Goal: Communication & Community: Answer question/provide support

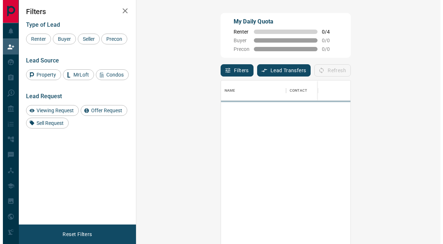
scroll to position [179, 277]
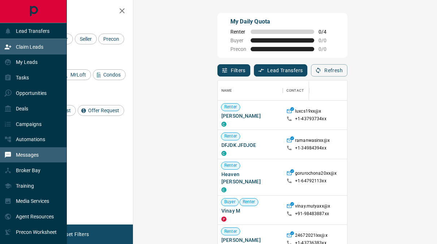
click at [36, 157] on p "Messages" at bounding box center [27, 155] width 23 height 6
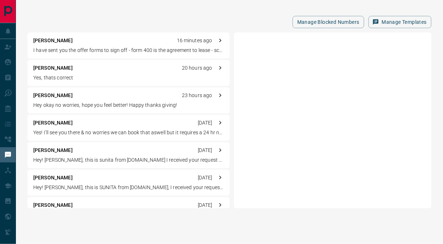
click at [111, 38] on div "[PERSON_NAME] 16 minutes ago" at bounding box center [128, 41] width 190 height 8
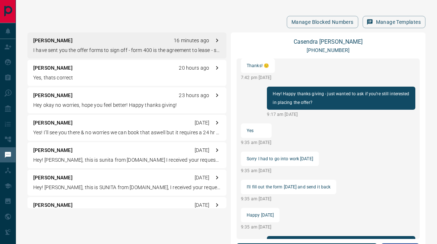
scroll to position [437, 0]
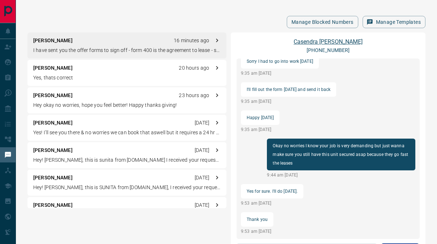
click at [324, 39] on link "[PERSON_NAME]" at bounding box center [328, 41] width 69 height 7
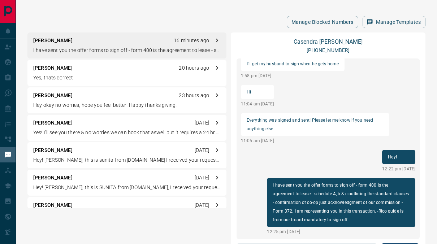
scroll to position [89, 0]
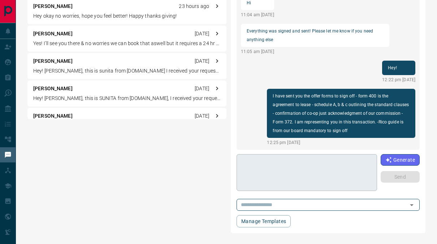
click at [306, 188] on div "* ​" at bounding box center [307, 172] width 141 height 37
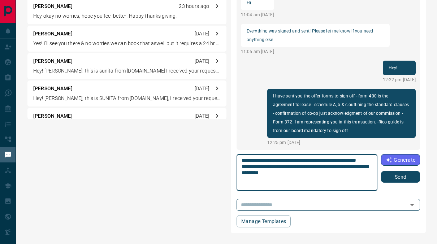
click at [321, 177] on textarea "**********" at bounding box center [307, 173] width 131 height 31
drag, startPoint x: 360, startPoint y: 174, endPoint x: 303, endPoint y: 186, distance: 58.0
click at [303, 186] on textarea "**********" at bounding box center [307, 173] width 131 height 31
click at [302, 162] on textarea "**********" at bounding box center [307, 173] width 131 height 31
click at [291, 171] on textarea "**********" at bounding box center [307, 173] width 131 height 31
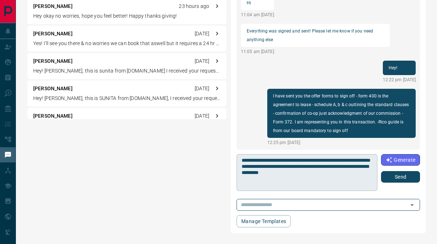
click at [240, 175] on div "**********" at bounding box center [307, 172] width 141 height 37
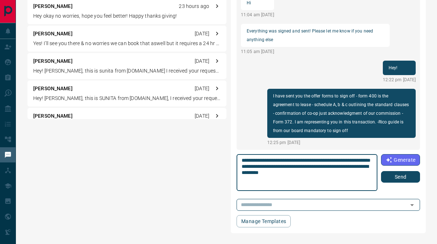
click at [243, 172] on textarea "**********" at bounding box center [307, 173] width 131 height 31
click at [286, 173] on textarea "**********" at bounding box center [307, 173] width 131 height 31
drag, startPoint x: 308, startPoint y: 172, endPoint x: 296, endPoint y: 176, distance: 12.6
click at [296, 176] on textarea "**********" at bounding box center [307, 173] width 131 height 31
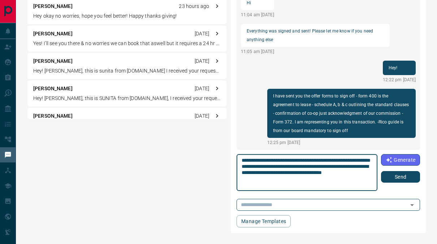
click at [307, 173] on textarea "**********" at bounding box center [307, 173] width 131 height 31
click at [345, 181] on textarea "**********" at bounding box center [307, 173] width 131 height 31
click at [310, 179] on textarea "**********" at bounding box center [307, 173] width 131 height 31
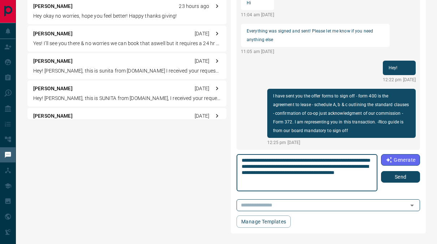
click at [276, 164] on textarea "**********" at bounding box center [307, 173] width 131 height 31
click at [242, 171] on textarea "**********" at bounding box center [307, 173] width 131 height 31
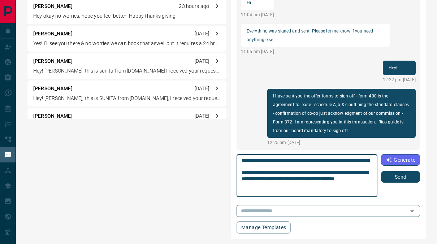
click at [308, 193] on textarea "**********" at bounding box center [307, 176] width 131 height 37
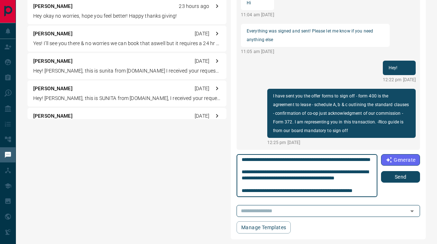
scroll to position [19, 0]
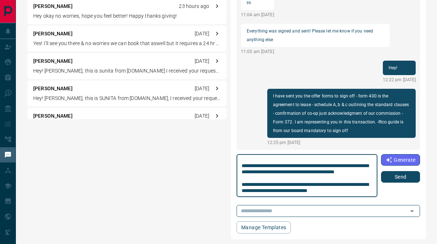
type textarea "**********"
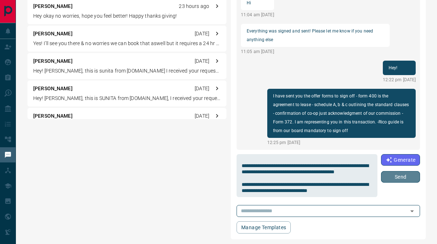
click at [391, 174] on button "Send" at bounding box center [400, 177] width 39 height 12
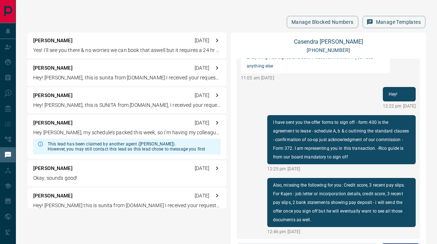
scroll to position [0, 0]
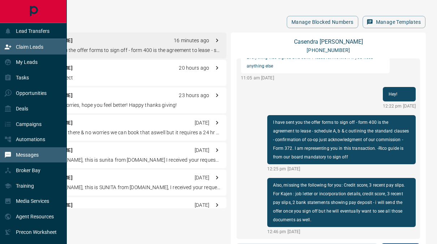
click at [42, 45] on p "Claim Leads" at bounding box center [29, 47] width 27 height 6
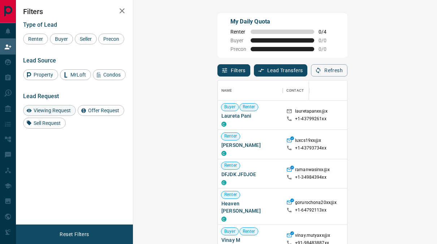
scroll to position [179, 277]
click at [46, 112] on span "Viewing Request" at bounding box center [52, 111] width 42 height 6
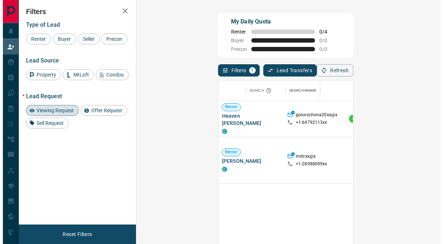
scroll to position [0, 233]
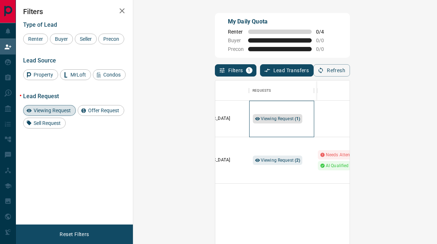
drag, startPoint x: 218, startPoint y: 121, endPoint x: 218, endPoint y: 112, distance: 8.7
click at [253, 112] on div "Viewing Request ( 1 )" at bounding box center [282, 119] width 58 height 36
click at [261, 115] on span "Viewing Request ( 1 )" at bounding box center [281, 118] width 40 height 7
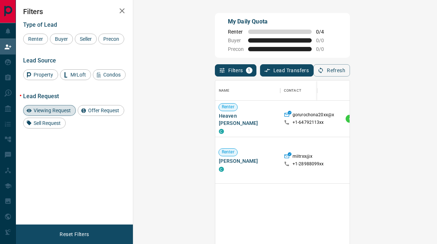
scroll to position [179, 277]
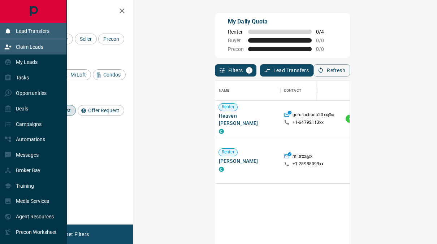
click at [5, 27] on icon at bounding box center [7, 30] width 7 height 7
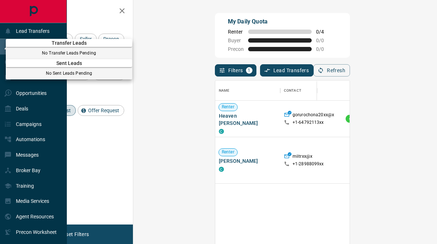
click at [24, 77] on div "Sent Leads No Sent Leads Pending" at bounding box center [69, 67] width 126 height 23
click at [27, 93] on div at bounding box center [218, 122] width 437 height 244
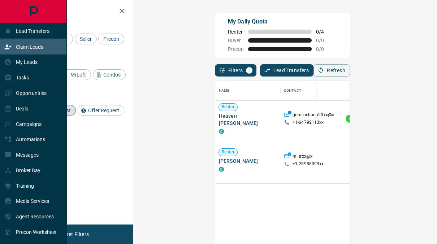
click at [34, 68] on div "My Leads" at bounding box center [20, 62] width 33 height 12
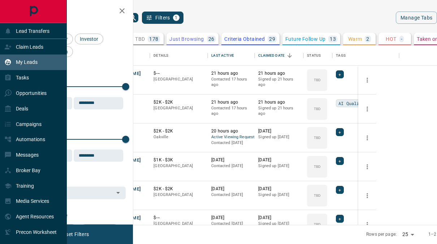
scroll to position [174, 289]
click at [36, 171] on p "Broker Bay" at bounding box center [28, 171] width 25 height 6
click at [39, 46] on p "Claim Leads" at bounding box center [29, 47] width 27 height 6
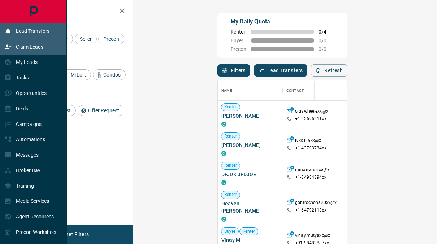
scroll to position [179, 277]
click at [45, 35] on div "Lead Transfers" at bounding box center [26, 31] width 45 height 12
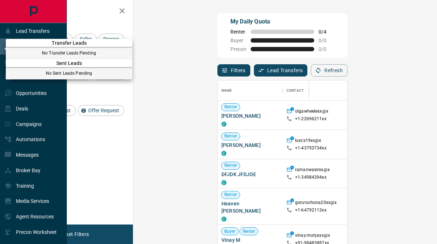
click at [47, 31] on div at bounding box center [218, 122] width 437 height 244
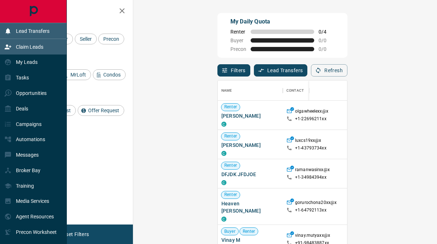
click at [49, 33] on p "Lead Transfers" at bounding box center [33, 31] width 34 height 6
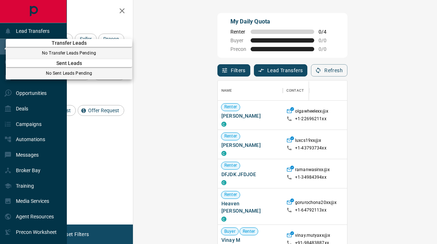
click at [61, 18] on div at bounding box center [218, 122] width 437 height 244
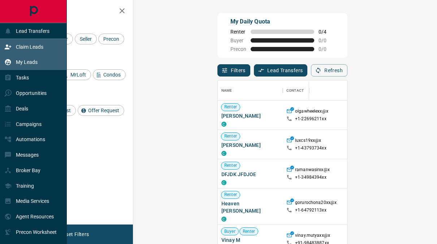
click at [44, 64] on div "My Leads" at bounding box center [33, 63] width 67 height 16
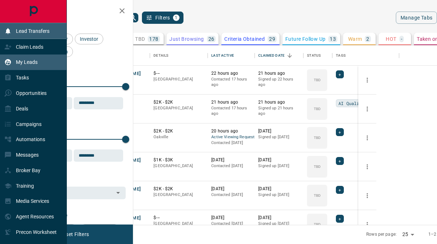
scroll to position [174, 289]
click at [49, 31] on p "Lead Transfers" at bounding box center [33, 31] width 34 height 6
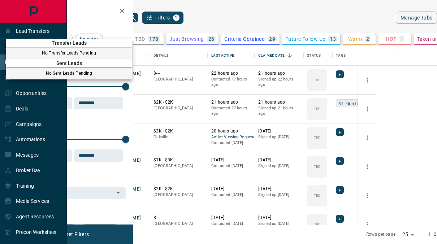
click at [50, 29] on div at bounding box center [218, 122] width 437 height 244
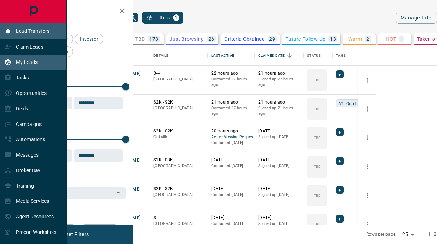
click at [55, 25] on div "Lead Transfers" at bounding box center [33, 31] width 67 height 16
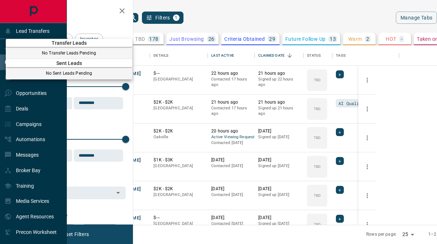
click at [50, 34] on div at bounding box center [218, 122] width 437 height 244
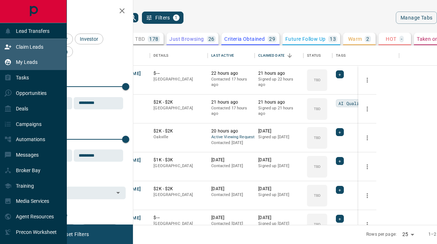
click at [47, 43] on div "Claim Leads" at bounding box center [33, 47] width 67 height 16
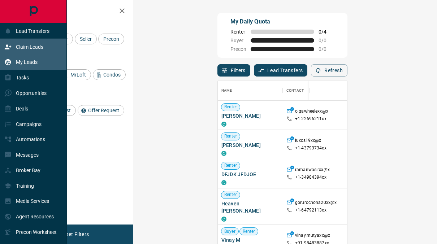
scroll to position [179, 277]
click at [45, 67] on div "My Leads" at bounding box center [33, 63] width 67 height 16
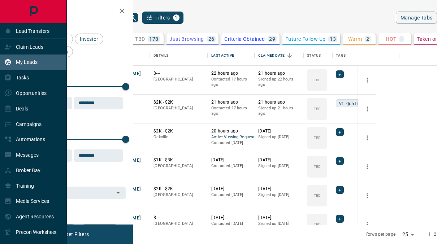
scroll to position [174, 289]
click at [38, 28] on p "Lead Transfers" at bounding box center [33, 31] width 34 height 6
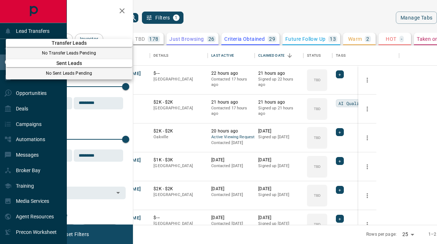
click at [100, 20] on div at bounding box center [218, 122] width 437 height 244
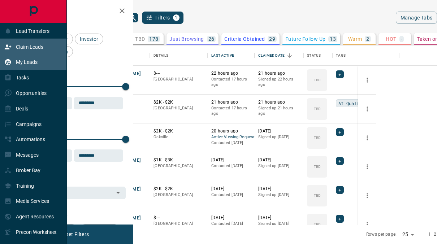
click at [37, 43] on div "Claim Leads" at bounding box center [23, 47] width 39 height 12
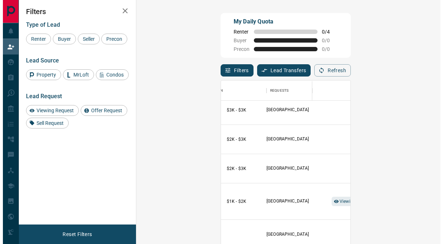
scroll to position [6, 157]
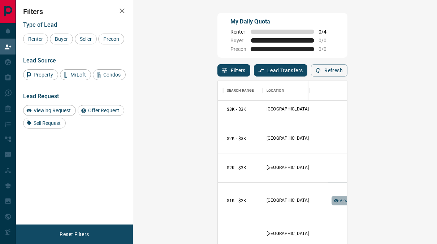
click at [340, 198] on span "Viewing Request ( 1 )" at bounding box center [360, 200] width 40 height 5
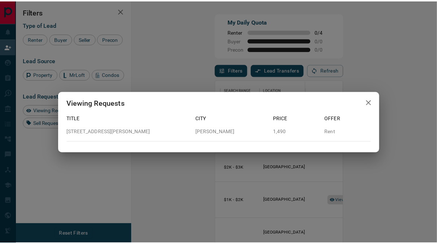
scroll to position [6, 6]
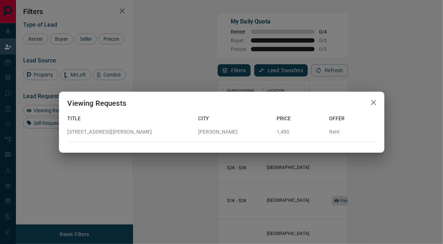
click at [265, 197] on div "Viewing Requests Title City Price Offer [STREET_ADDRESS][PERSON_NAME][PERSON_NA…" at bounding box center [221, 122] width 443 height 244
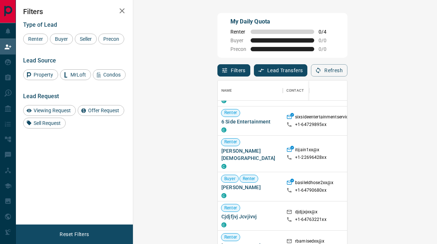
scroll to position [0, 0]
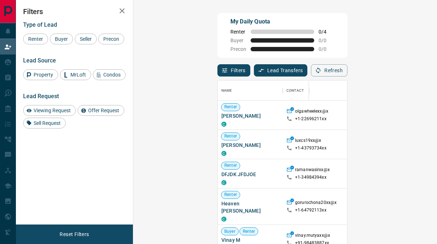
click at [108, 173] on div "Filters Type of Lead Renter Buyer Seller Precon Lead Source Property MrLoft Con…" at bounding box center [74, 112] width 117 height 225
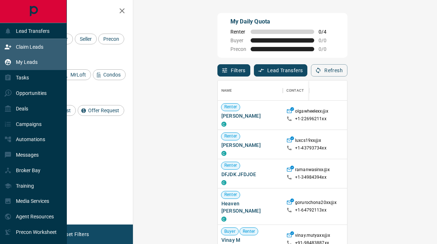
click at [17, 65] on p "My Leads" at bounding box center [27, 62] width 22 height 6
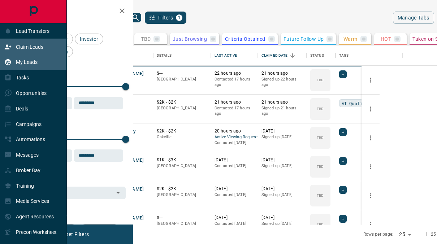
click at [35, 50] on div "Claim Leads" at bounding box center [23, 47] width 39 height 12
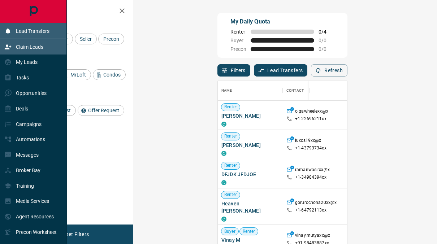
scroll to position [179, 277]
click at [44, 33] on p "Lead Transfers" at bounding box center [33, 31] width 34 height 6
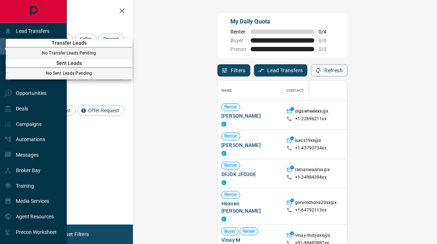
click at [48, 31] on div at bounding box center [218, 122] width 437 height 244
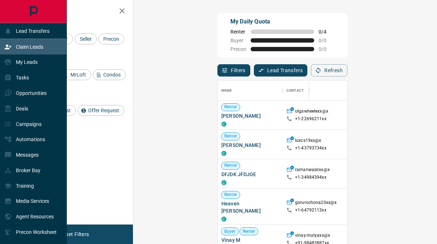
click at [31, 53] on div "Claim Leads" at bounding box center [23, 47] width 39 height 12
click at [35, 67] on div "My Leads" at bounding box center [20, 62] width 33 height 12
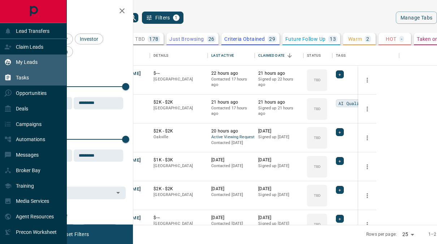
scroll to position [174, 289]
click at [35, 86] on div "Tasks" at bounding box center [33, 78] width 67 height 16
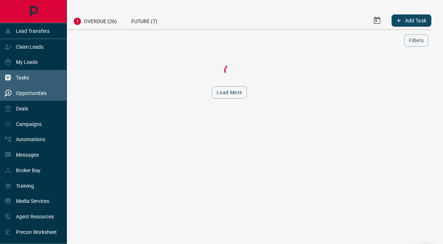
click at [39, 97] on div "Opportunities" at bounding box center [25, 93] width 42 height 12
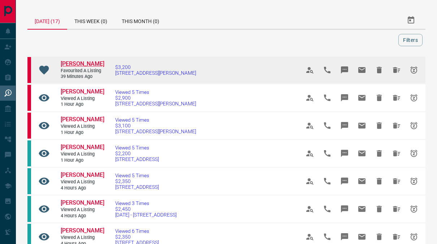
click at [62, 67] on span "[PERSON_NAME]" at bounding box center [83, 63] width 44 height 7
